Goal: Navigation & Orientation: Find specific page/section

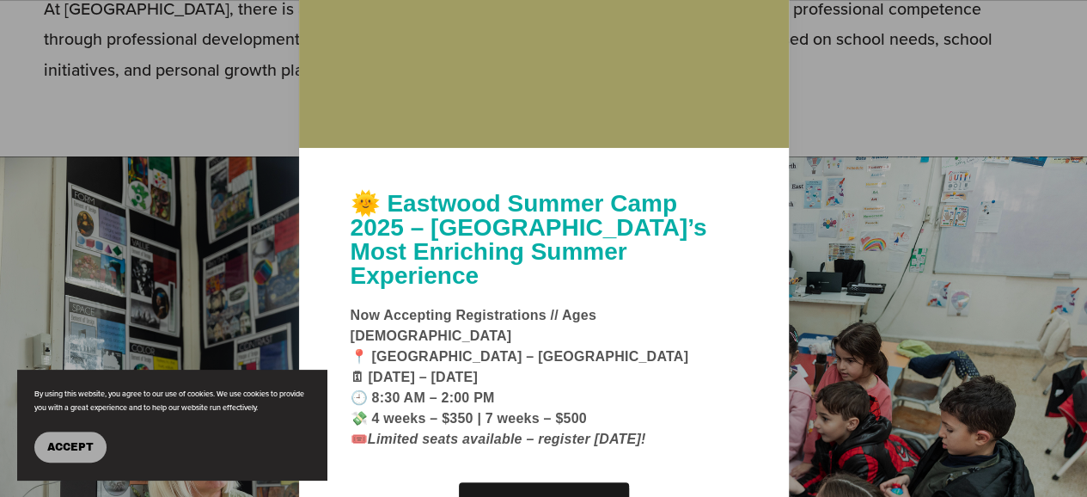
scroll to position [602, 0]
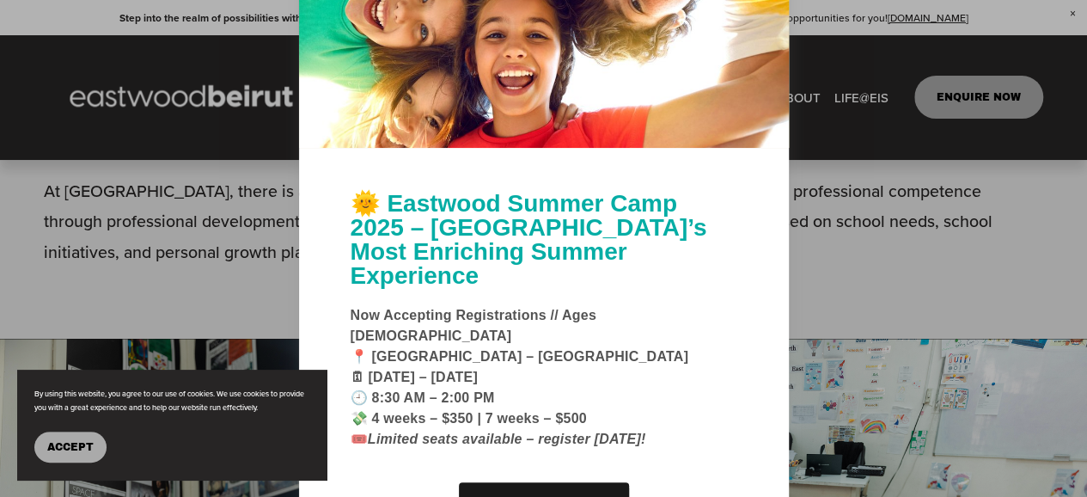
click at [861, 236] on div at bounding box center [543, 248] width 1087 height 497
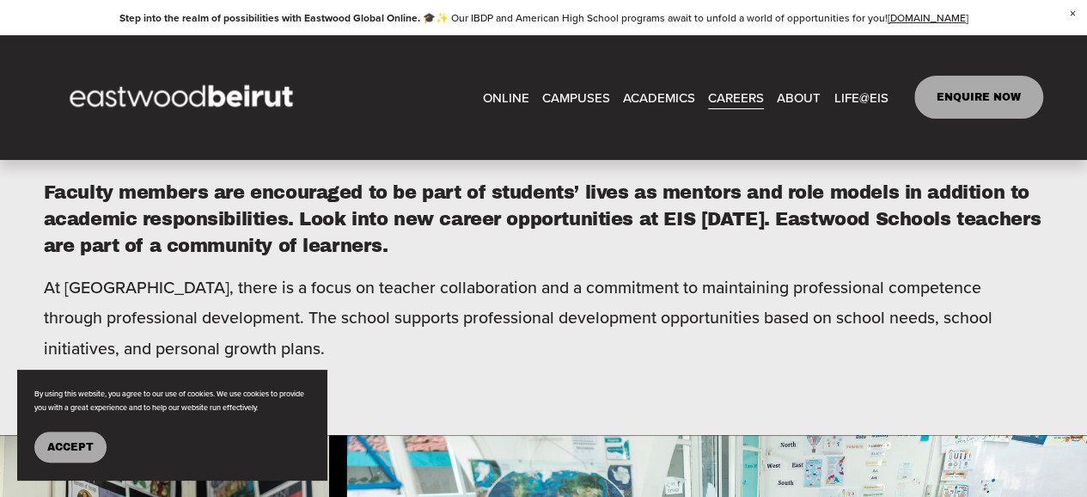
scroll to position [430, 0]
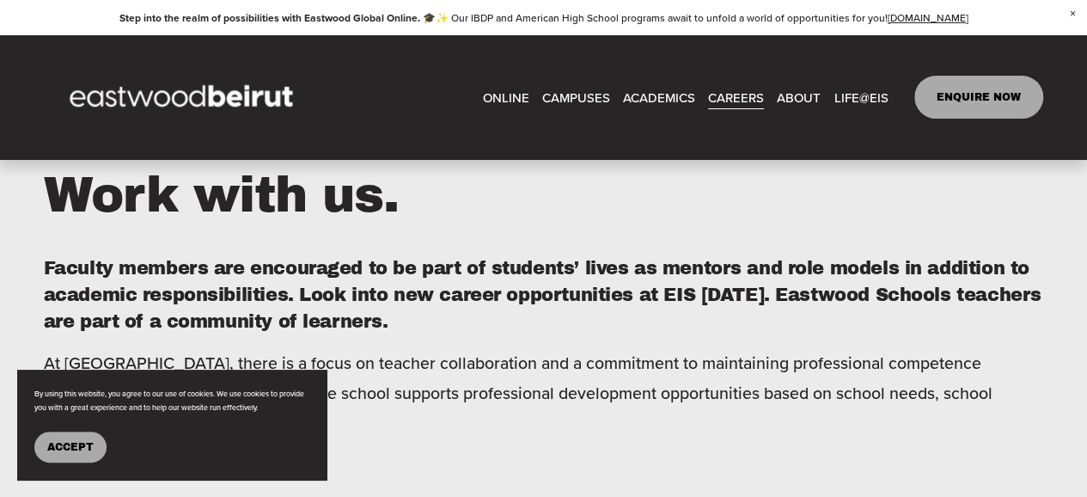
click at [28, 444] on section "By using this website, you agree to our use of cookies. We use cookies to provi…" at bounding box center [171, 425] width 309 height 110
click at [55, 443] on span "Accept" at bounding box center [70, 447] width 46 height 12
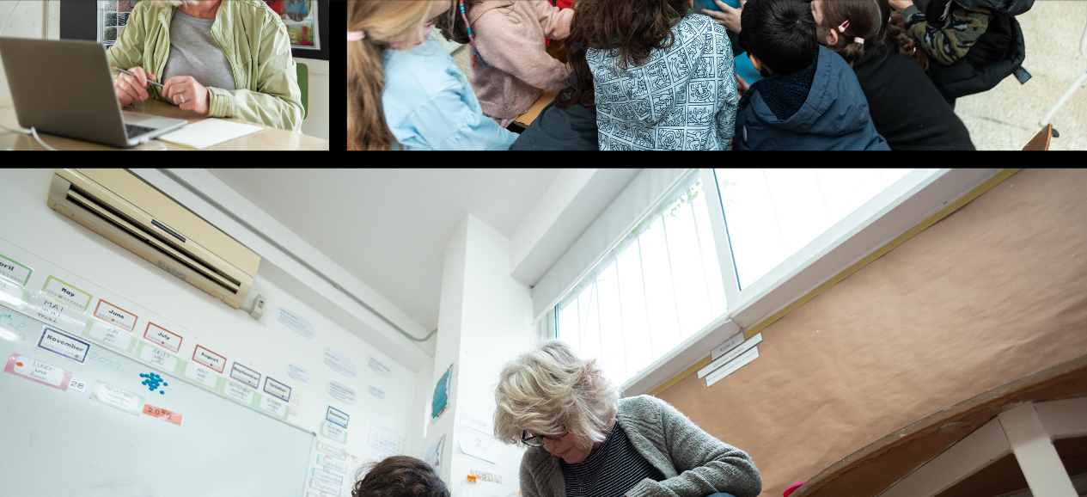
scroll to position [1289, 0]
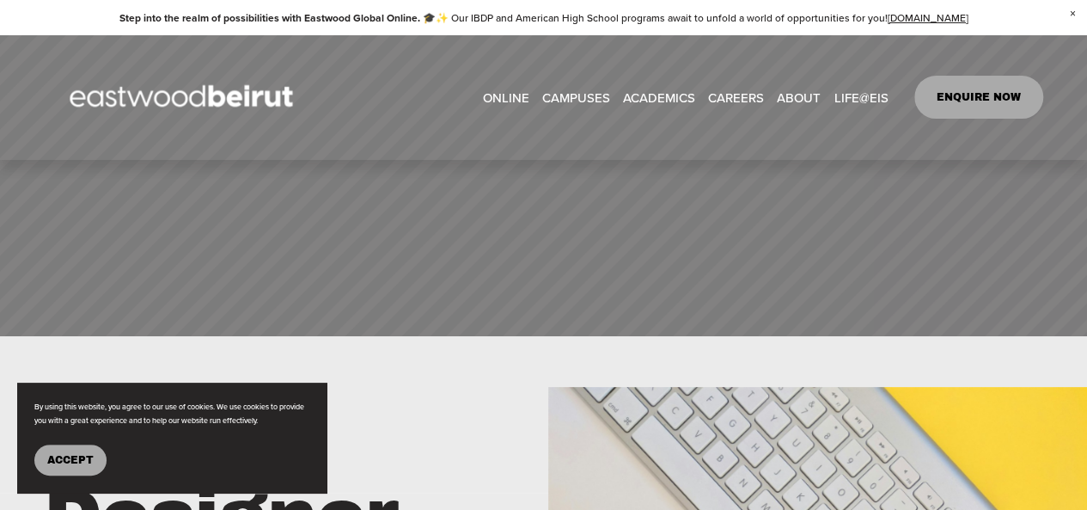
click at [79, 462] on span "Accept" at bounding box center [70, 460] width 46 height 12
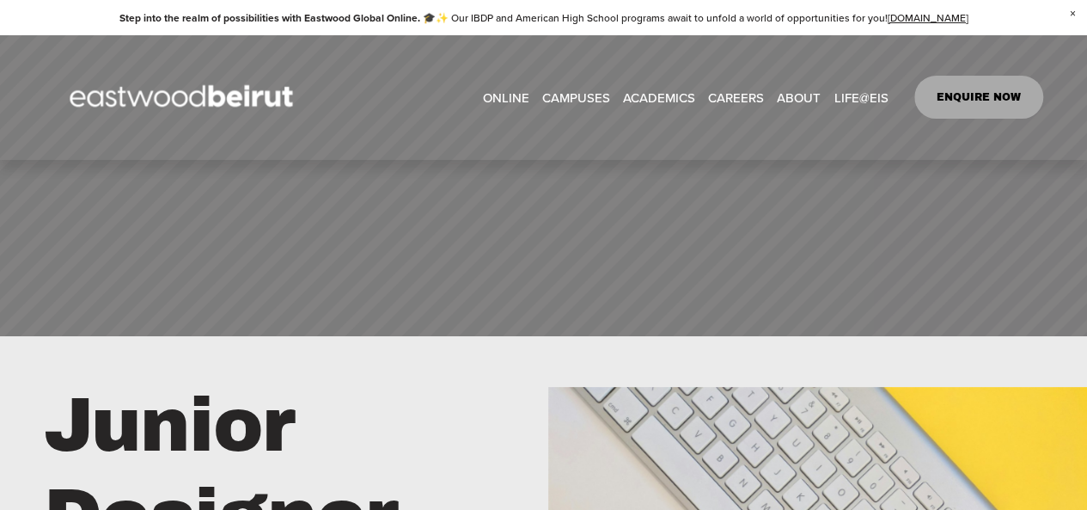
click at [736, 93] on link "CAREERS" at bounding box center [736, 97] width 56 height 26
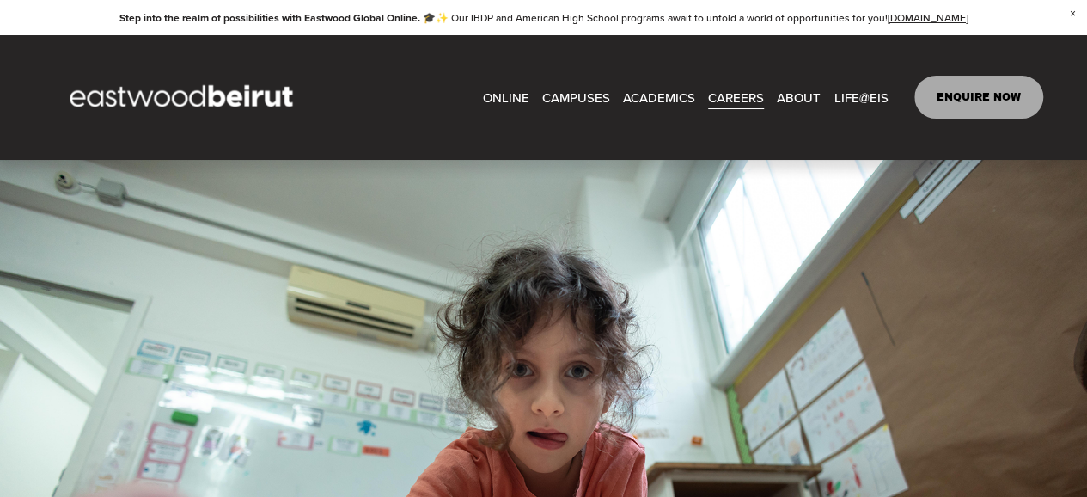
scroll to position [1977, 0]
